Goal: Transaction & Acquisition: Book appointment/travel/reservation

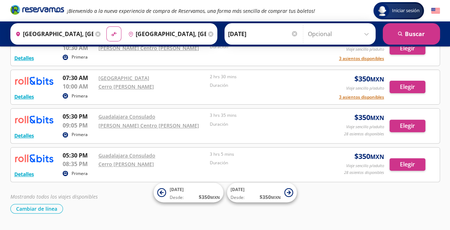
scroll to position [55, 0]
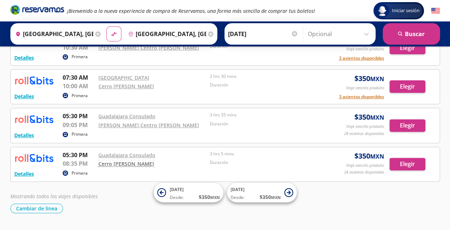
click at [123, 161] on link "Cerro Gordo Soriana" at bounding box center [125, 164] width 55 height 7
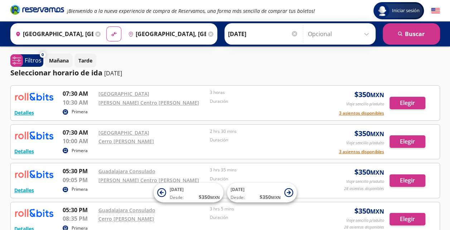
scroll to position [73, 0]
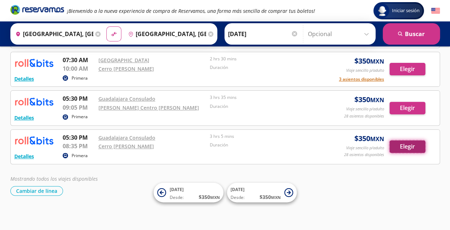
click at [412, 145] on button "Elegir" at bounding box center [407, 147] width 36 height 13
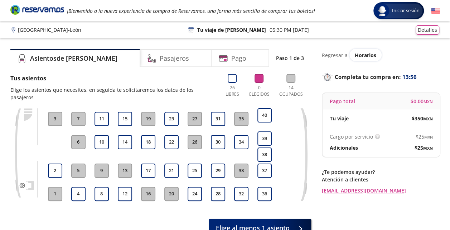
click at [59, 187] on button "1" at bounding box center [55, 194] width 14 height 14
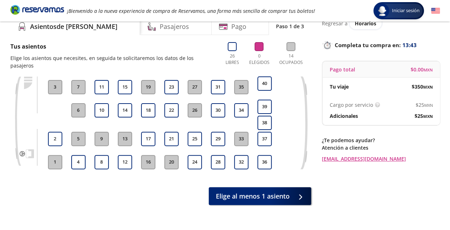
scroll to position [36, 0]
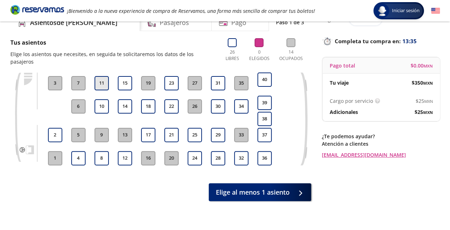
click at [103, 77] on button "11" at bounding box center [101, 83] width 14 height 14
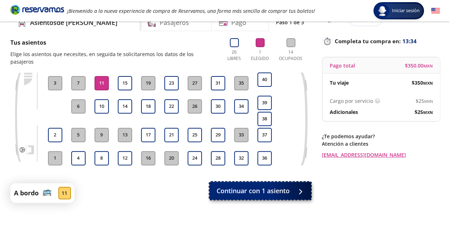
click at [267, 186] on span "Continuar con 1 asiento" at bounding box center [252, 191] width 73 height 10
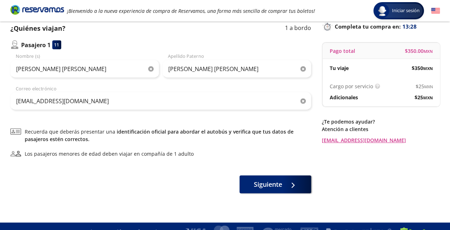
scroll to position [50, 0]
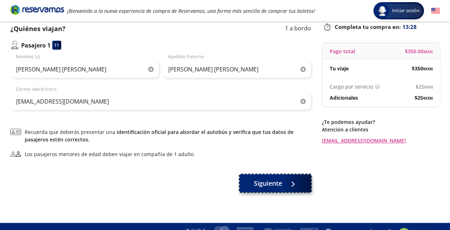
click at [274, 188] on span "Siguiente" at bounding box center [268, 184] width 28 height 10
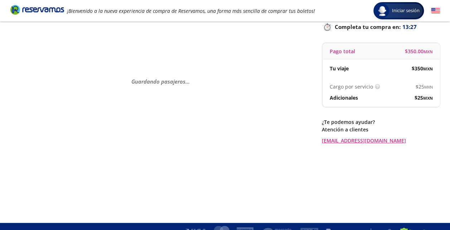
scroll to position [0, 0]
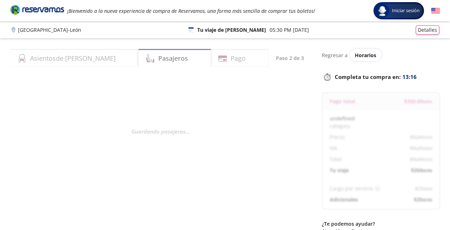
select select "MX"
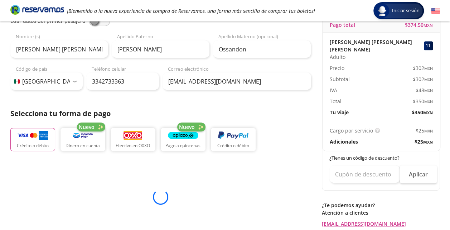
scroll to position [77, 0]
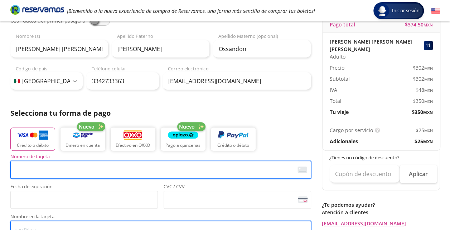
type input "Valentina Gomez Ossandon"
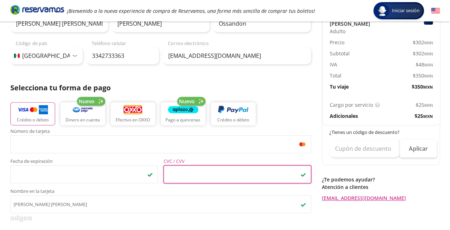
scroll to position [0, 0]
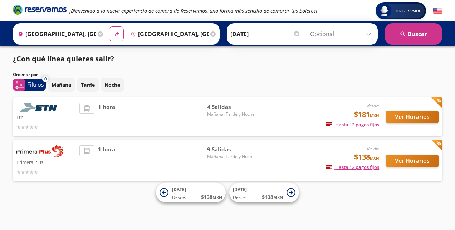
click at [66, 35] on input "[GEOGRAPHIC_DATA], [GEOGRAPHIC_DATA]" at bounding box center [55, 34] width 81 height 18
click at [112, 30] on button "material-symbols:compare-arrows-rounded" at bounding box center [116, 34] width 14 height 14
type input "[GEOGRAPHIC_DATA], [GEOGRAPHIC_DATA]"
click at [68, 36] on input "[GEOGRAPHIC_DATA], [GEOGRAPHIC_DATA]" at bounding box center [55, 34] width 81 height 18
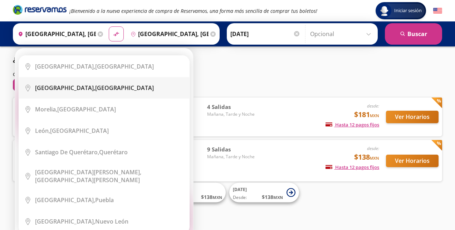
click at [86, 92] on div "[GEOGRAPHIC_DATA], [GEOGRAPHIC_DATA]" at bounding box center [94, 88] width 119 height 8
type input "[GEOGRAPHIC_DATA], [GEOGRAPHIC_DATA]"
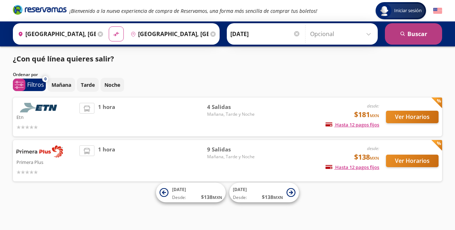
click at [403, 28] on button "search [GEOGRAPHIC_DATA]" at bounding box center [413, 33] width 57 height 21
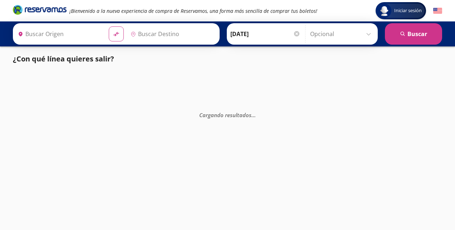
type input "[GEOGRAPHIC_DATA], [GEOGRAPHIC_DATA]"
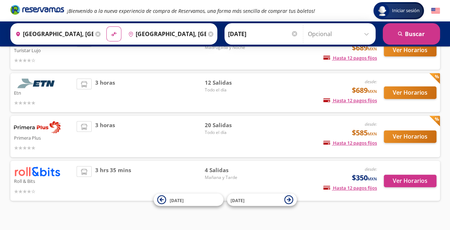
scroll to position [76, 0]
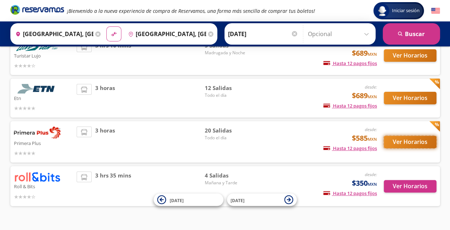
click at [406, 142] on button "Ver Horarios" at bounding box center [409, 142] width 53 height 13
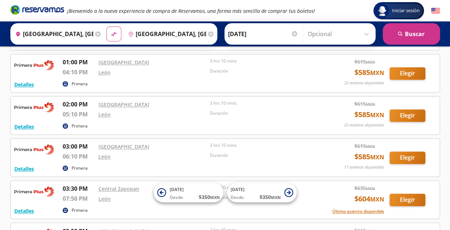
scroll to position [457, 0]
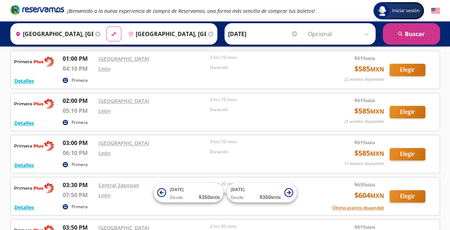
click at [75, 33] on input "[GEOGRAPHIC_DATA], [GEOGRAPHIC_DATA]" at bounding box center [53, 34] width 81 height 18
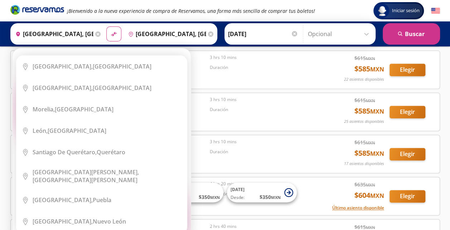
click at [98, 33] on icon at bounding box center [97, 33] width 5 height 5
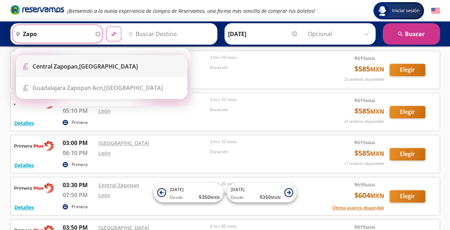
click at [116, 66] on div "Central Zapopan, [GEOGRAPHIC_DATA]" at bounding box center [107, 67] width 149 height 8
type input "Central Zapopan, [GEOGRAPHIC_DATA]"
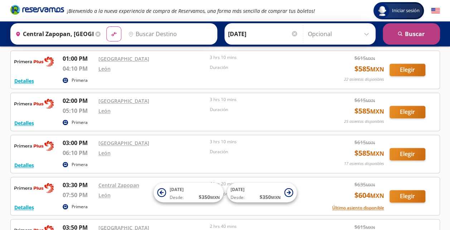
click at [404, 37] on button "search [GEOGRAPHIC_DATA]" at bounding box center [410, 33] width 57 height 21
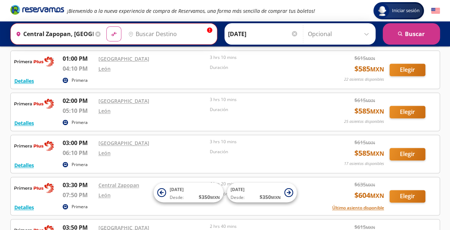
click at [160, 37] on input "Destino" at bounding box center [169, 34] width 88 height 18
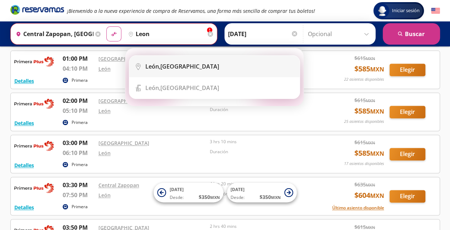
click at [185, 64] on div "[GEOGRAPHIC_DATA], [GEOGRAPHIC_DATA]" at bounding box center [182, 67] width 74 height 8
type input "[GEOGRAPHIC_DATA], [GEOGRAPHIC_DATA]"
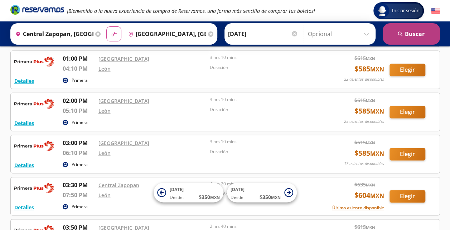
click at [411, 39] on button "search [GEOGRAPHIC_DATA]" at bounding box center [410, 33] width 57 height 21
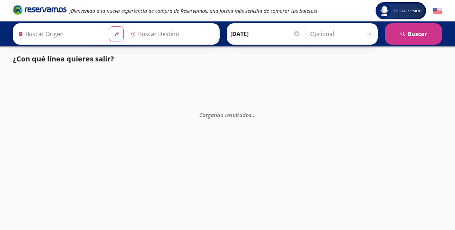
type input "[GEOGRAPHIC_DATA], [GEOGRAPHIC_DATA]"
type input "Central Zapopan, [GEOGRAPHIC_DATA]"
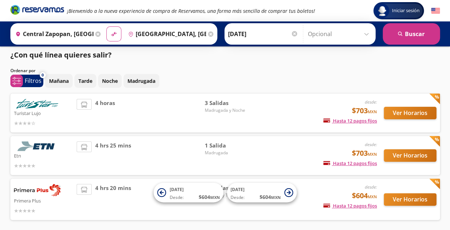
scroll to position [33, 0]
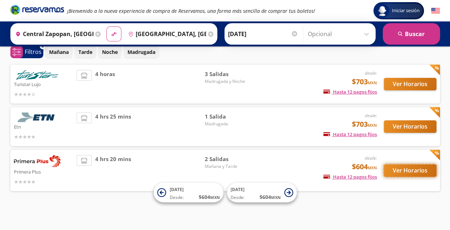
click at [403, 170] on button "Ver Horarios" at bounding box center [409, 170] width 53 height 13
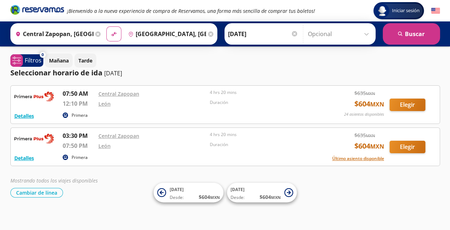
click at [95, 31] on icon at bounding box center [97, 33] width 5 height 5
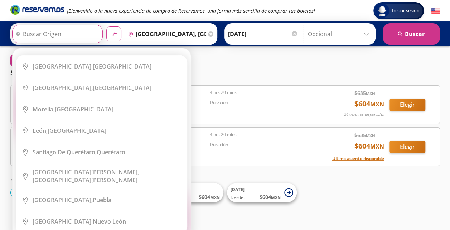
click at [94, 33] on div "Origen heroicons:map-pin-20-solid Elige tu origen Close Origen heroicons:map-pi…" at bounding box center [57, 34] width 90 height 19
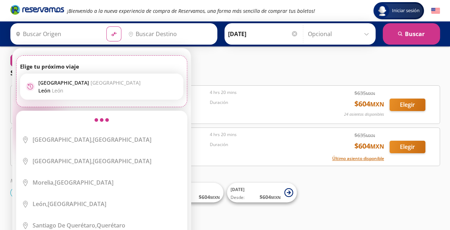
click at [62, 34] on input "Origen" at bounding box center [57, 34] width 88 height 18
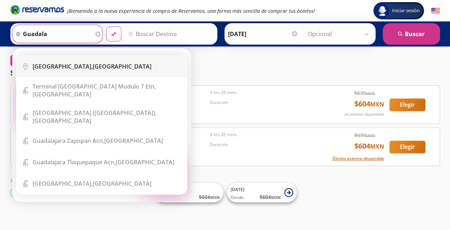
click at [89, 68] on div "[GEOGRAPHIC_DATA], [GEOGRAPHIC_DATA]" at bounding box center [107, 67] width 149 height 8
type input "[GEOGRAPHIC_DATA], [GEOGRAPHIC_DATA]"
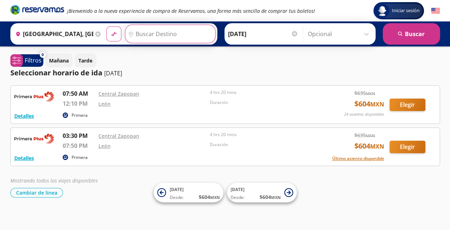
click at [179, 34] on input "Destino" at bounding box center [169, 34] width 88 height 18
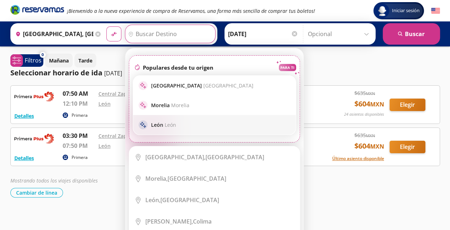
click at [208, 133] on div "sparkle [PERSON_NAME]" at bounding box center [214, 125] width 162 height 20
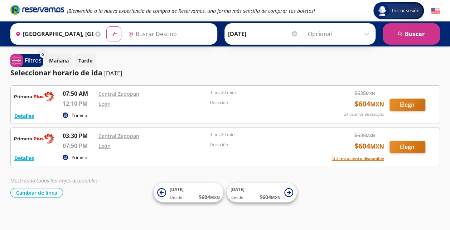
type input "[GEOGRAPHIC_DATA], [GEOGRAPHIC_DATA]"
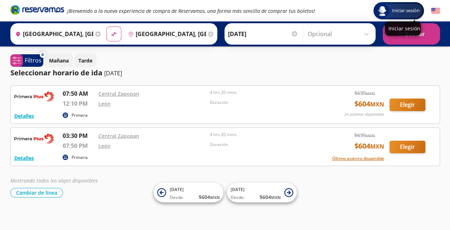
click at [409, 35] on div "Iniciar sesión" at bounding box center [402, 28] width 36 height 14
click at [418, 40] on button "search [GEOGRAPHIC_DATA]" at bounding box center [410, 33] width 57 height 21
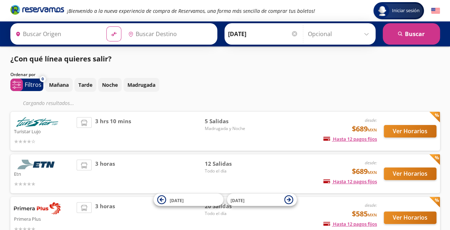
type input "[GEOGRAPHIC_DATA], [GEOGRAPHIC_DATA]"
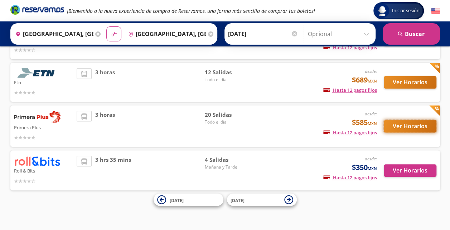
click at [411, 128] on button "Ver Horarios" at bounding box center [409, 126] width 53 height 13
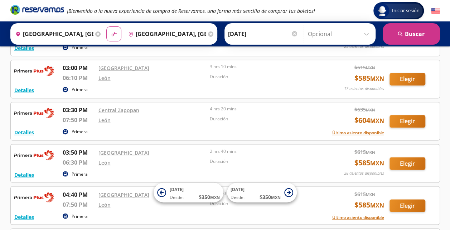
scroll to position [534, 0]
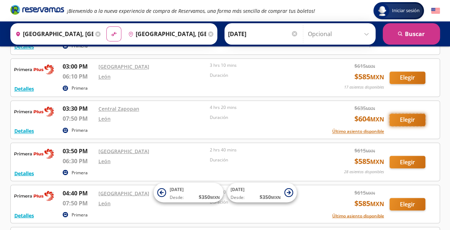
click at [403, 118] on button "Elegir" at bounding box center [407, 120] width 36 height 13
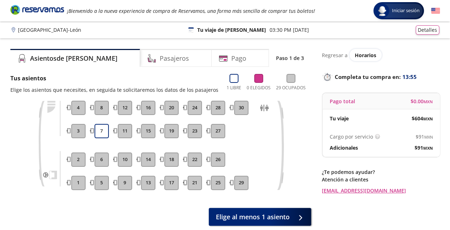
scroll to position [12, 0]
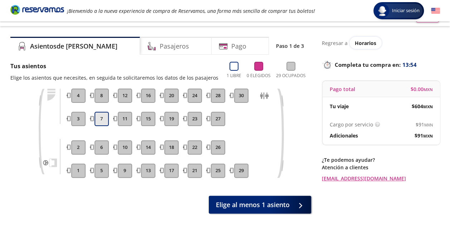
click at [99, 121] on button "7" at bounding box center [101, 119] width 14 height 14
